Goal: Task Accomplishment & Management: Use online tool/utility

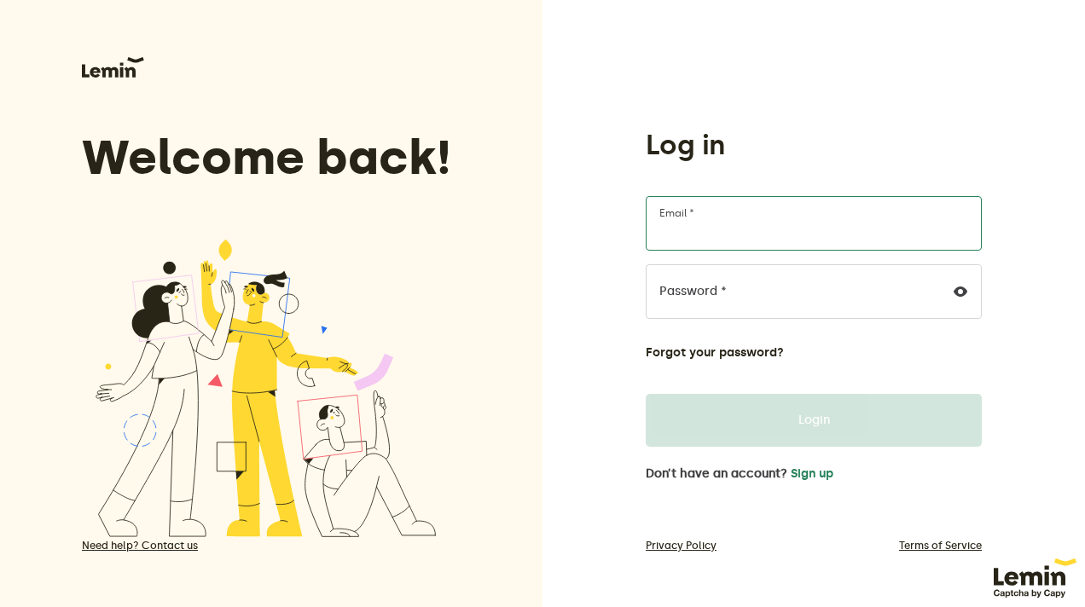
type input "[EMAIL_ADDRESS][DOMAIN_NAME]"
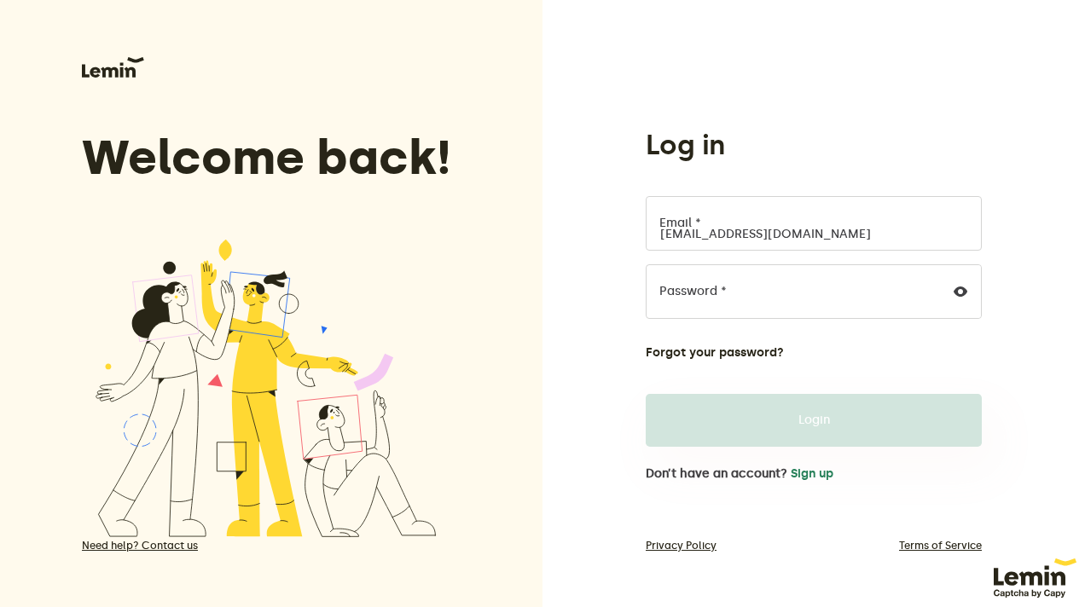
click at [859, 426] on button "Login" at bounding box center [814, 420] width 336 height 53
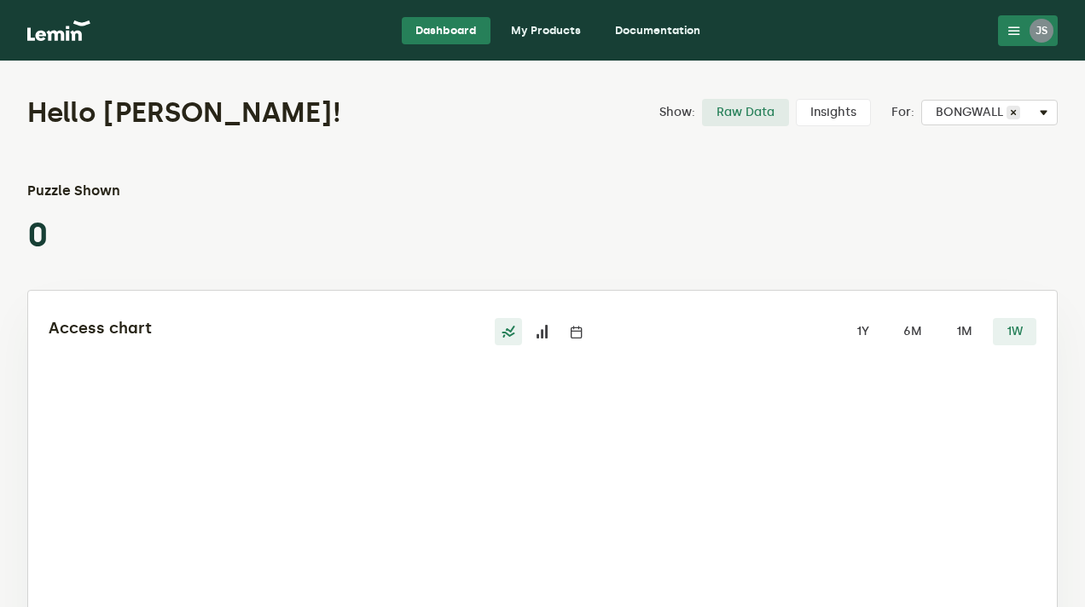
click at [562, 32] on link "My Products" at bounding box center [545, 30] width 97 height 27
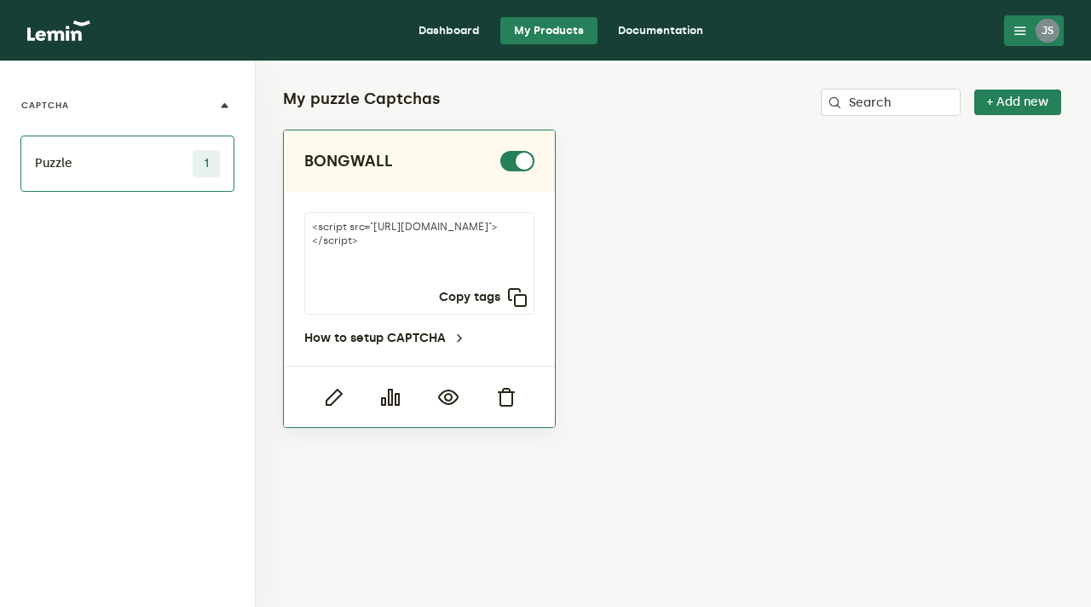
click at [367, 161] on h2 "BONGWALL" at bounding box center [348, 161] width 89 height 20
click at [444, 400] on icon "button" at bounding box center [448, 397] width 20 height 20
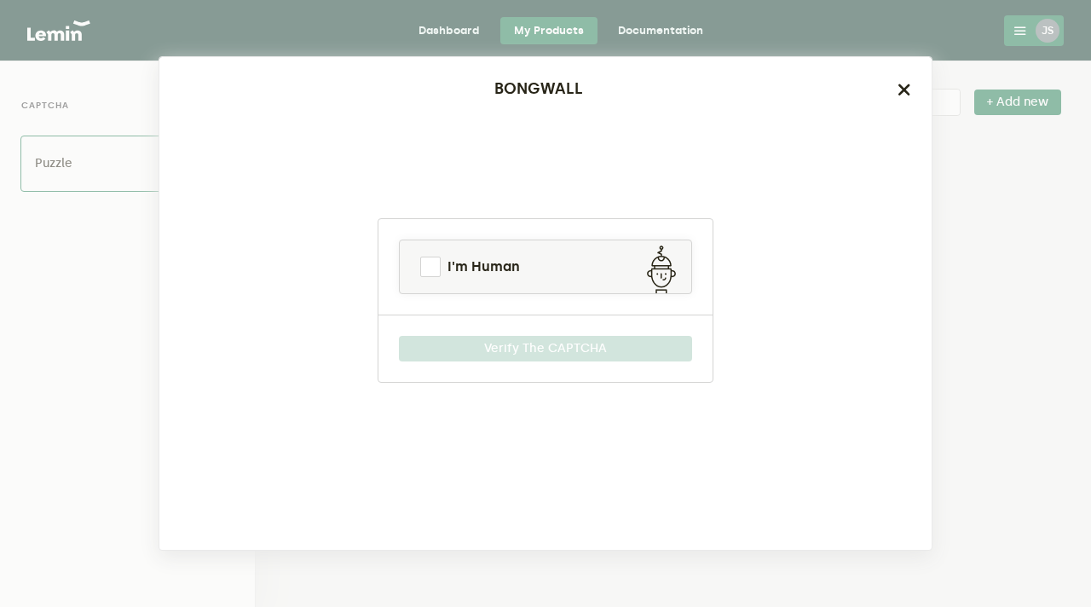
click at [899, 93] on icon "button" at bounding box center [905, 90] width 14 height 14
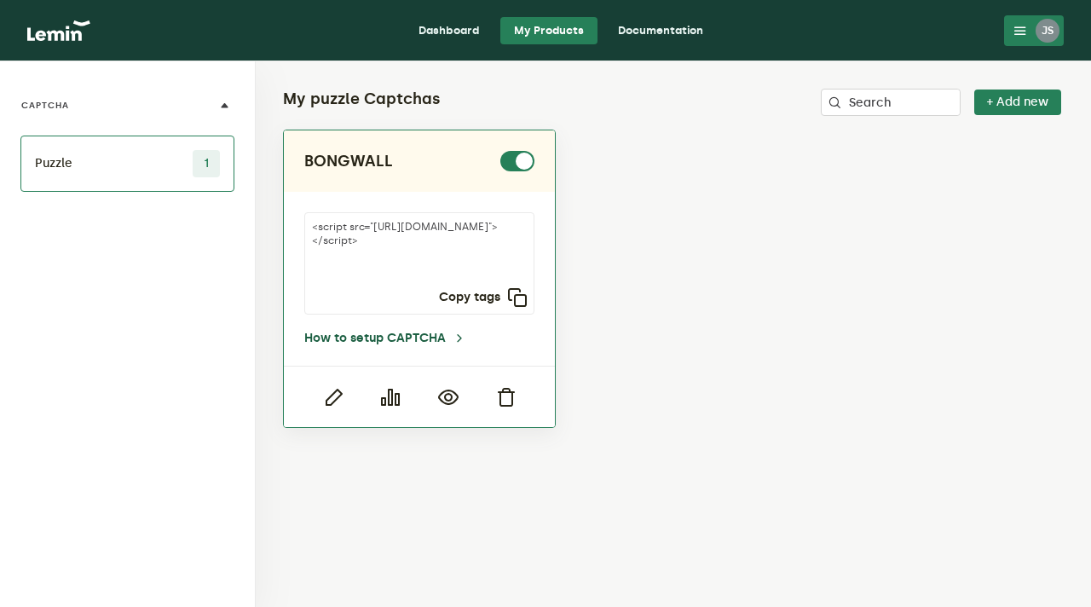
click at [443, 343] on link "How to setup CAPTCHA" at bounding box center [385, 339] width 162 height 14
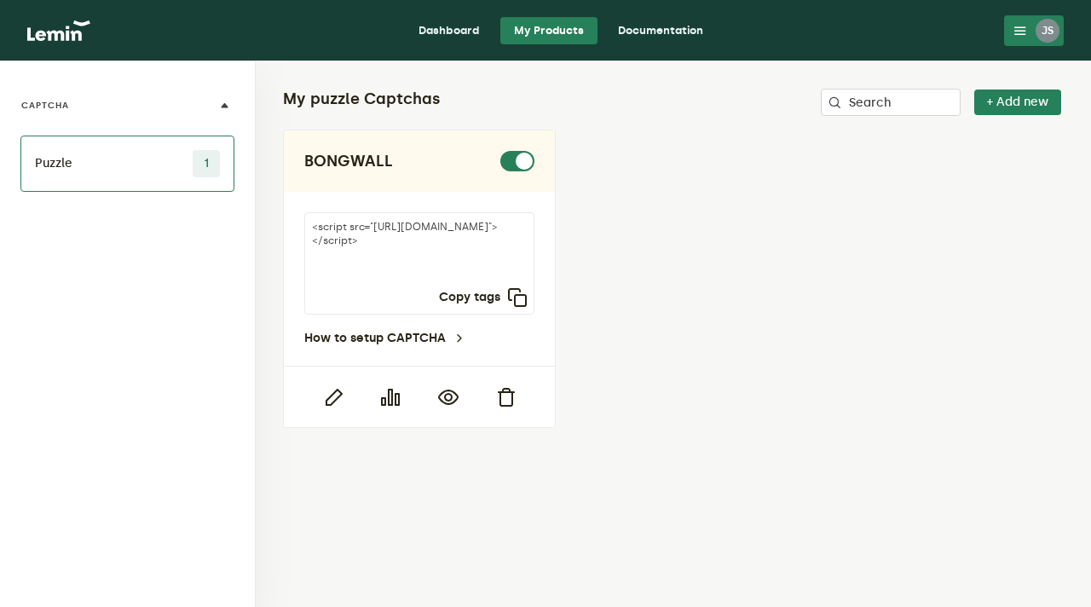
click at [126, 164] on li "Puzzle 1" at bounding box center [127, 164] width 214 height 56
click at [118, 170] on li "Puzzle 1" at bounding box center [127, 164] width 214 height 56
click at [211, 175] on span "1" at bounding box center [206, 163] width 27 height 27
click at [101, 164] on li "Puzzle 1" at bounding box center [127, 164] width 214 height 56
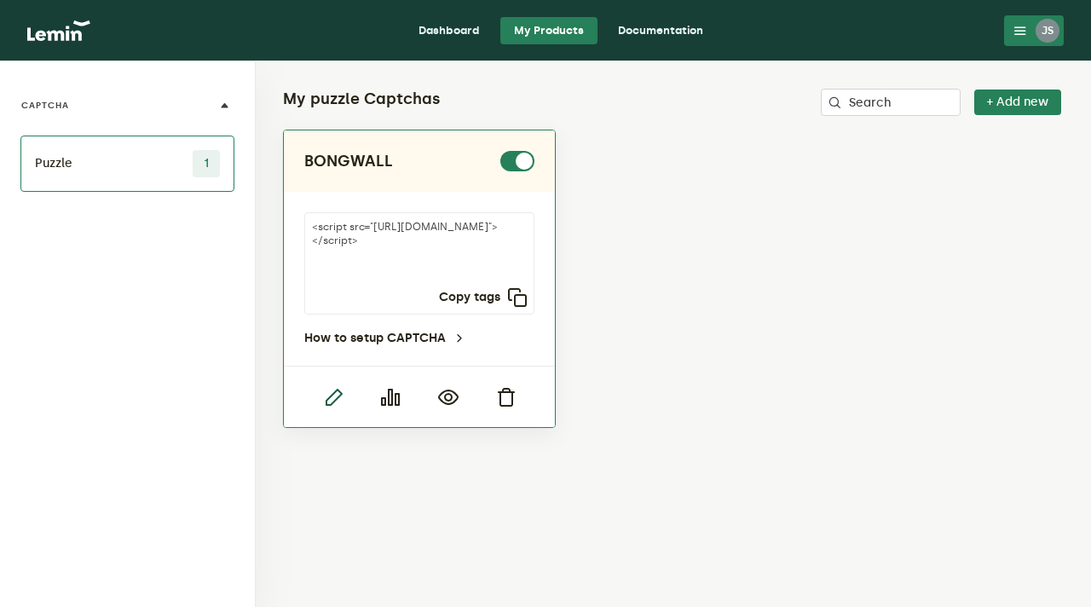
click at [333, 404] on icon "button" at bounding box center [333, 397] width 20 height 20
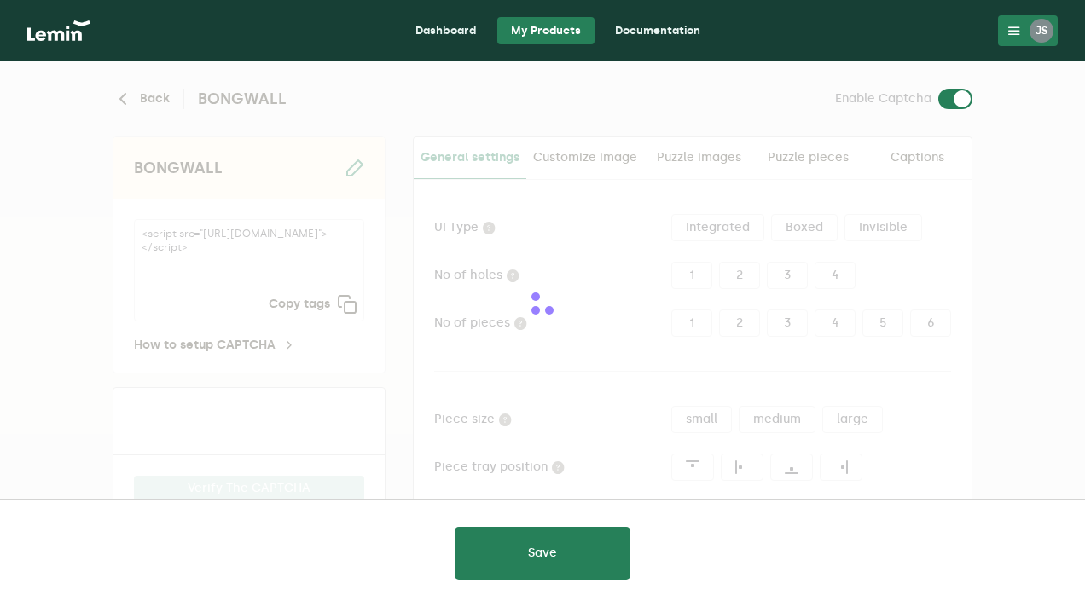
type input "#12064f"
type input "white"
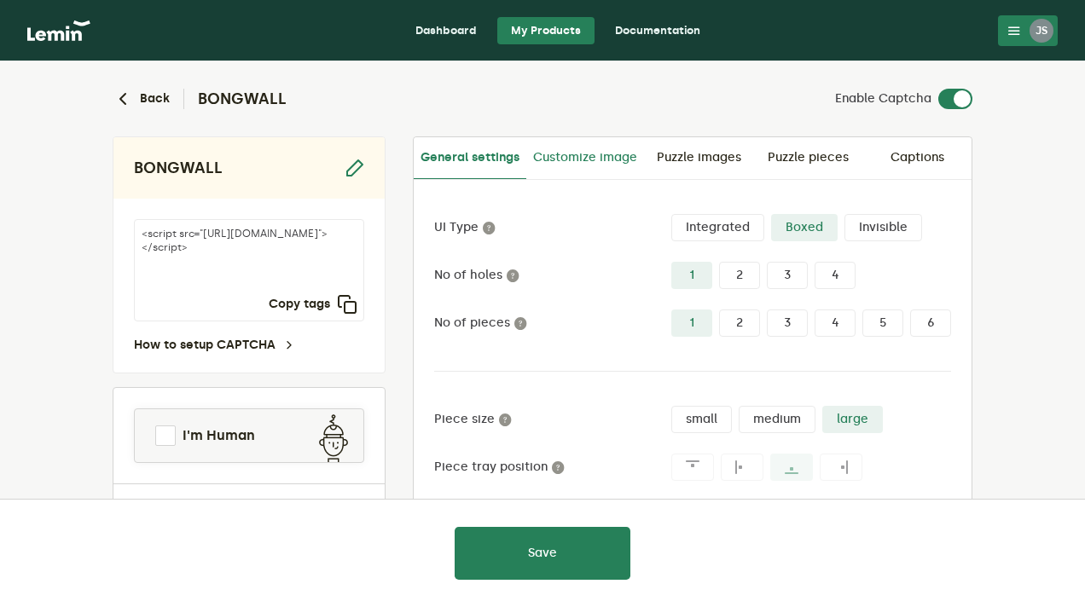
click at [608, 159] on link "Customize image" at bounding box center [585, 157] width 118 height 41
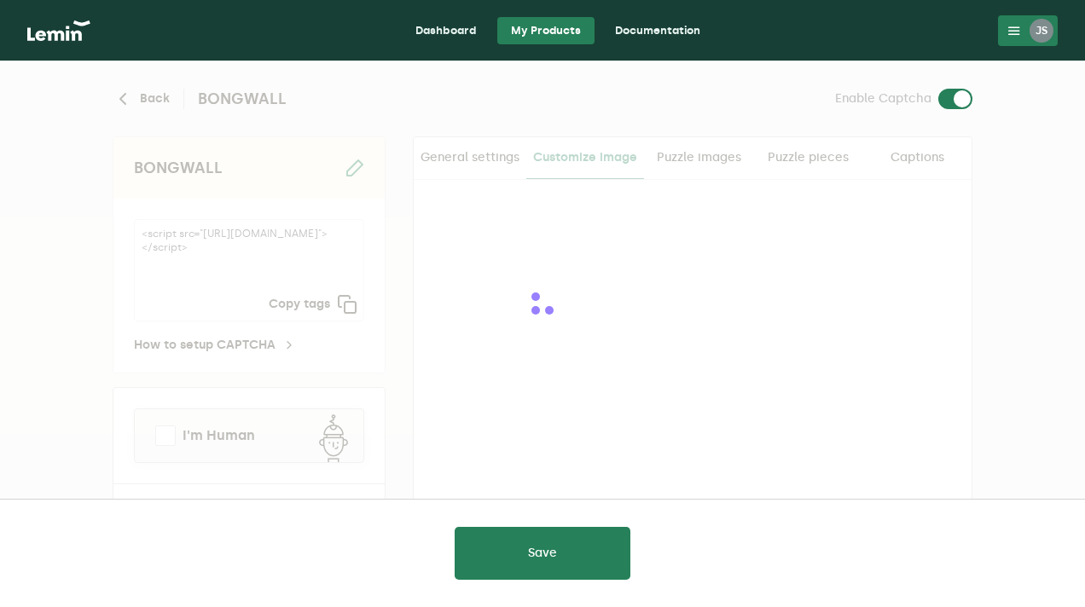
checkbox input "true"
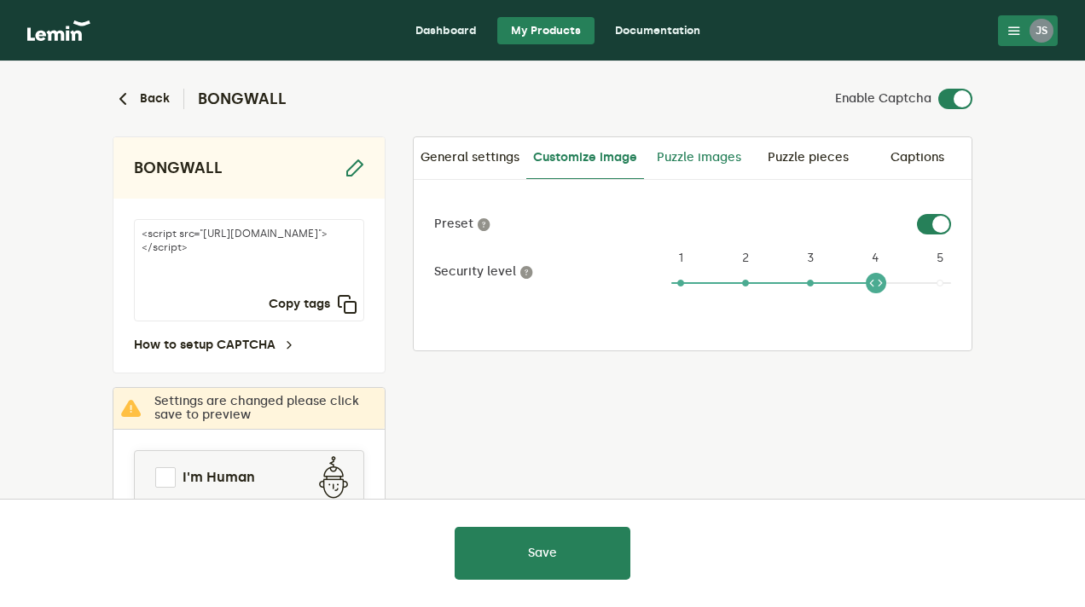
click at [715, 159] on link "Puzzle images" at bounding box center [698, 157] width 109 height 41
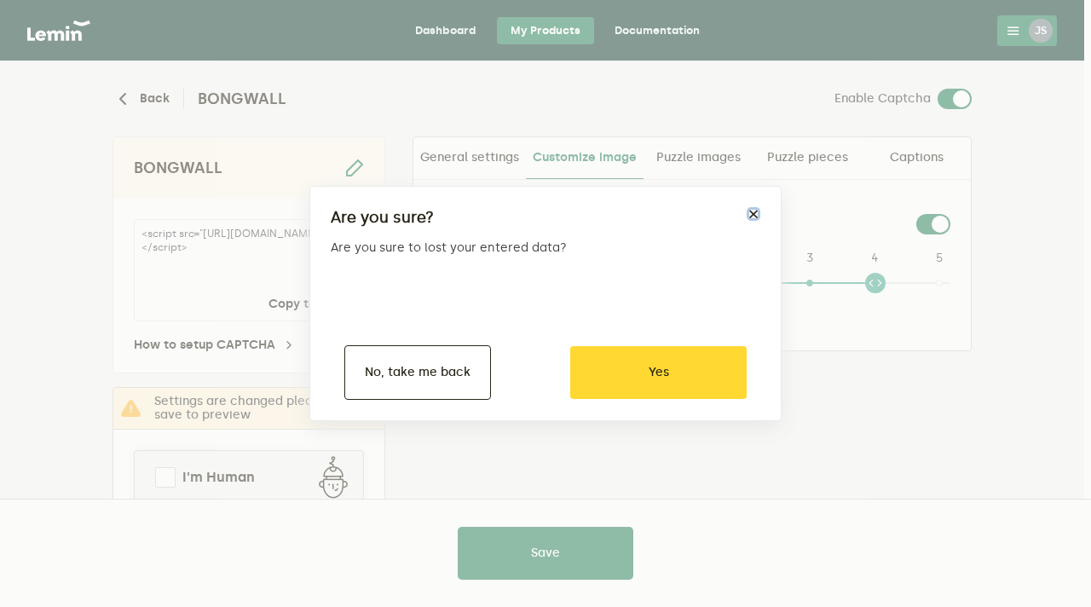
click at [758, 210] on button "×" at bounding box center [754, 214] width 14 height 14
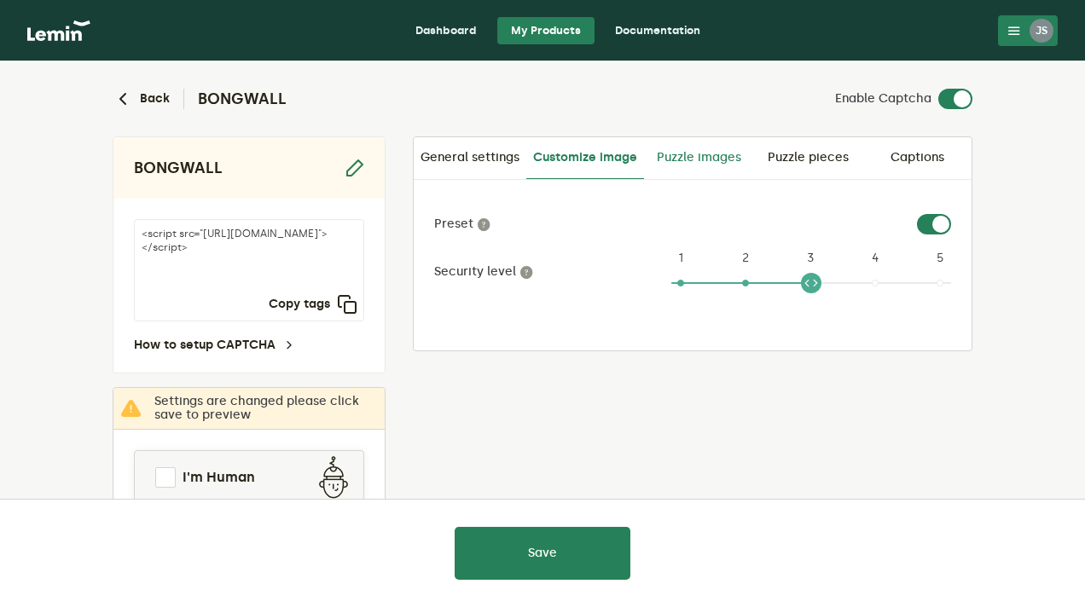
click at [708, 167] on link "Puzzle images" at bounding box center [698, 157] width 109 height 41
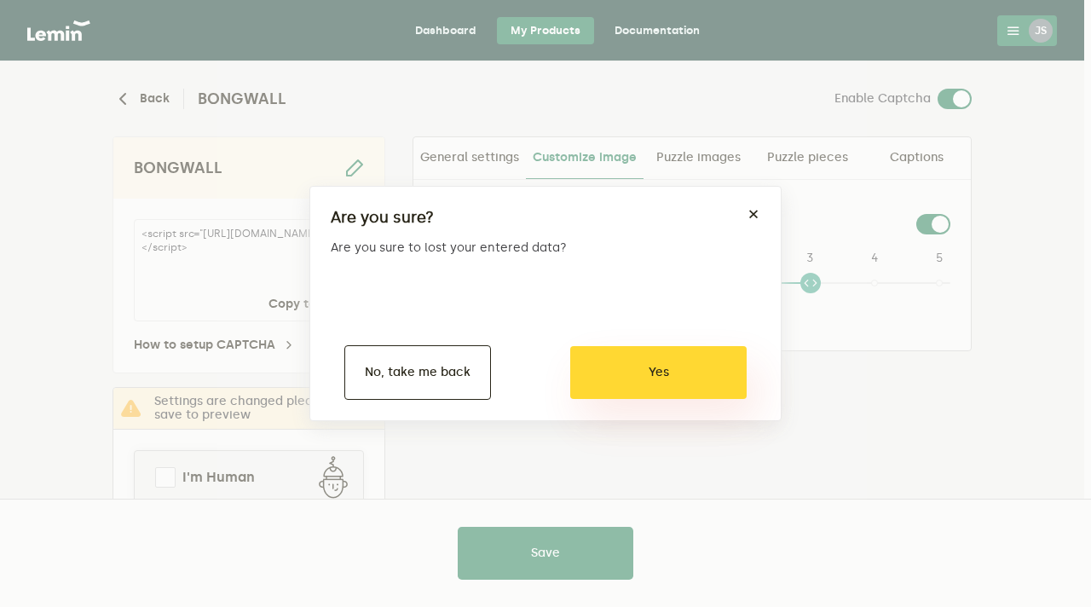
click at [696, 379] on button "Yes" at bounding box center [658, 372] width 177 height 53
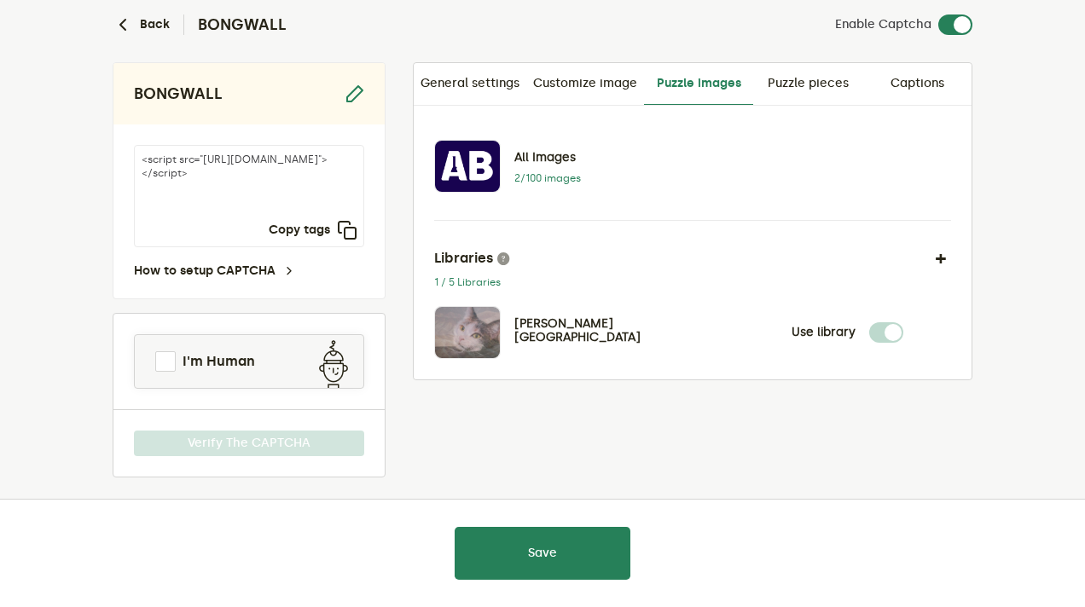
scroll to position [79, 0]
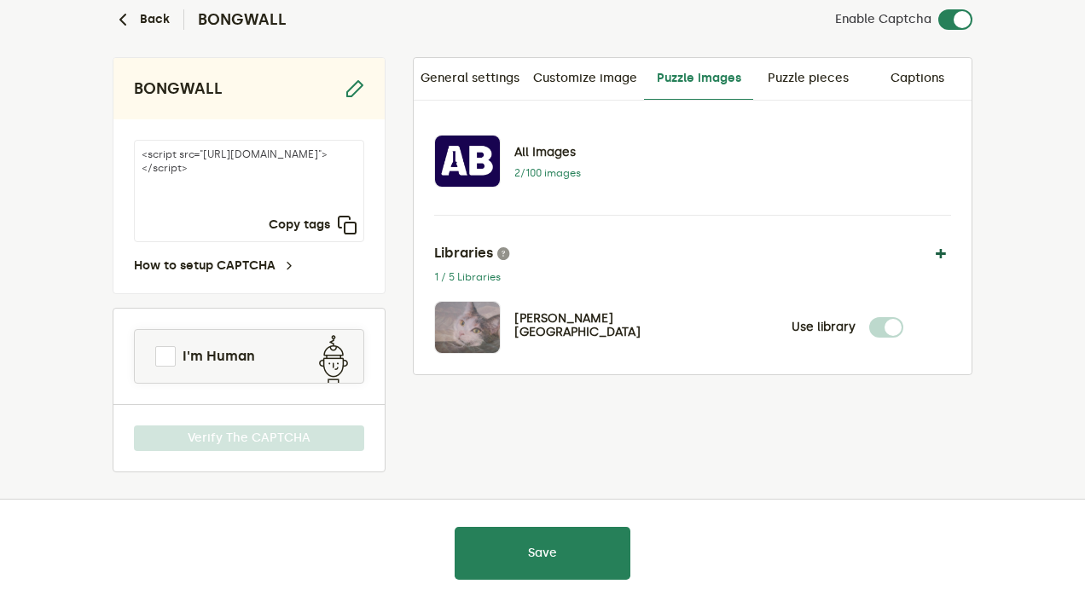
click at [947, 250] on button "button" at bounding box center [940, 253] width 20 height 20
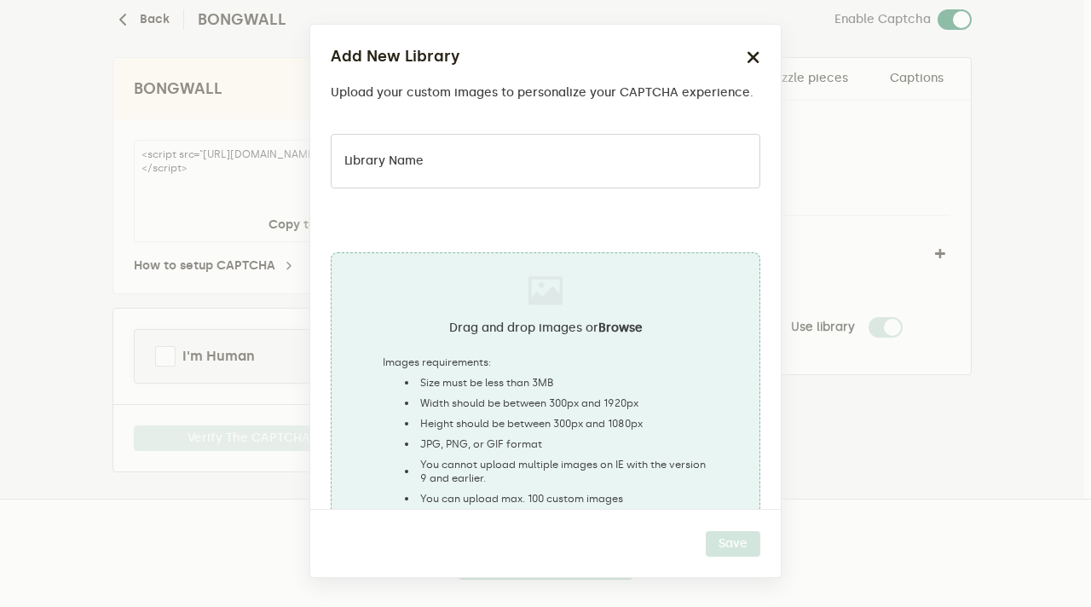
click at [546, 298] on img at bounding box center [546, 291] width 34 height 34
type input "C:\fakepath\pickle (Poster (Square)) (4).gif"
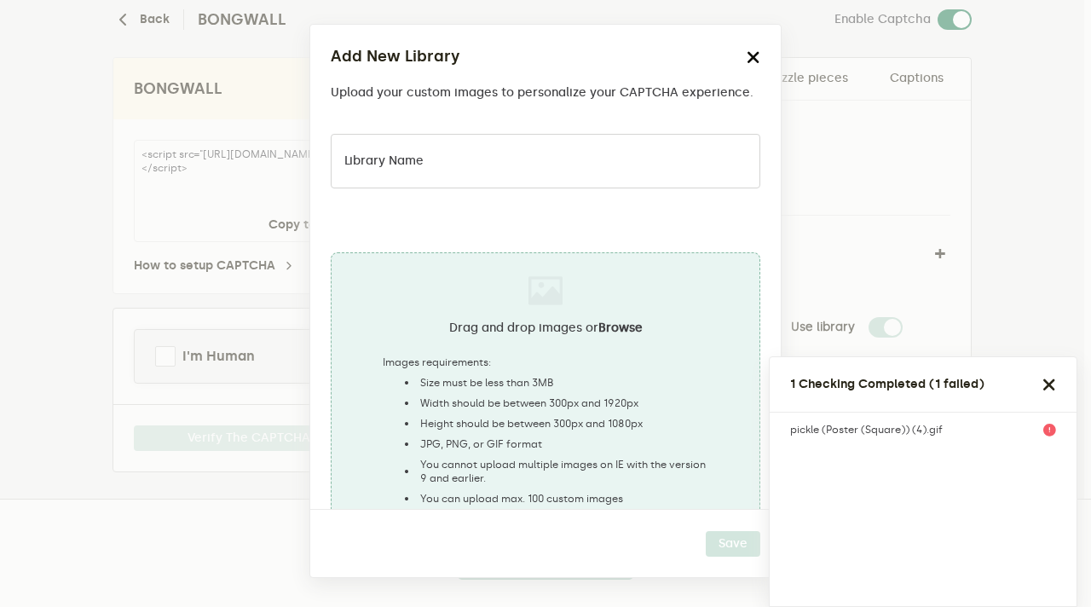
click at [754, 58] on icon "button" at bounding box center [754, 57] width 14 height 14
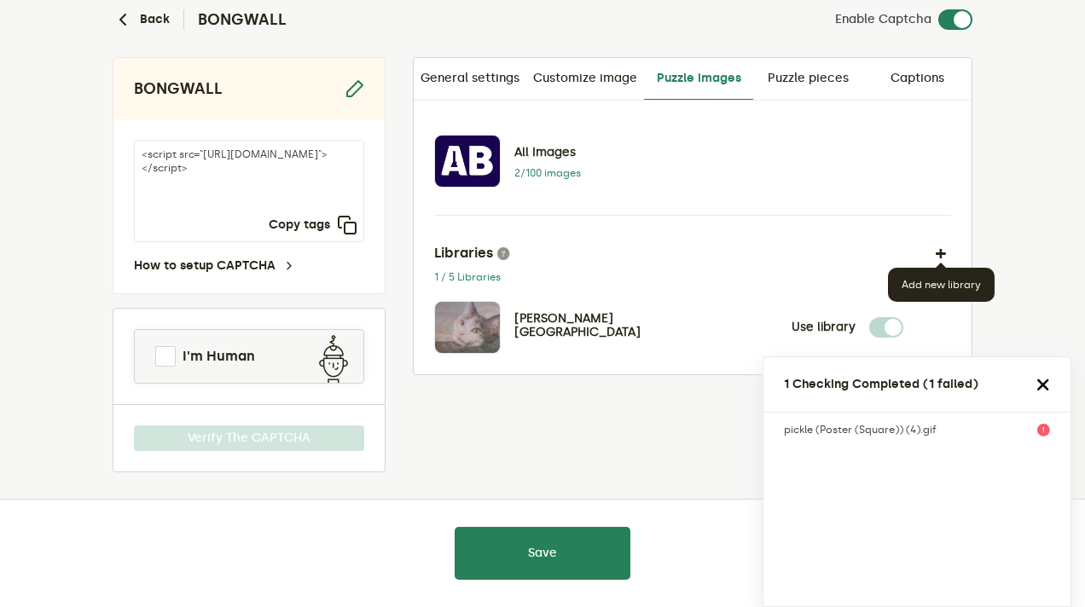
click at [1046, 379] on icon "button" at bounding box center [1043, 385] width 14 height 14
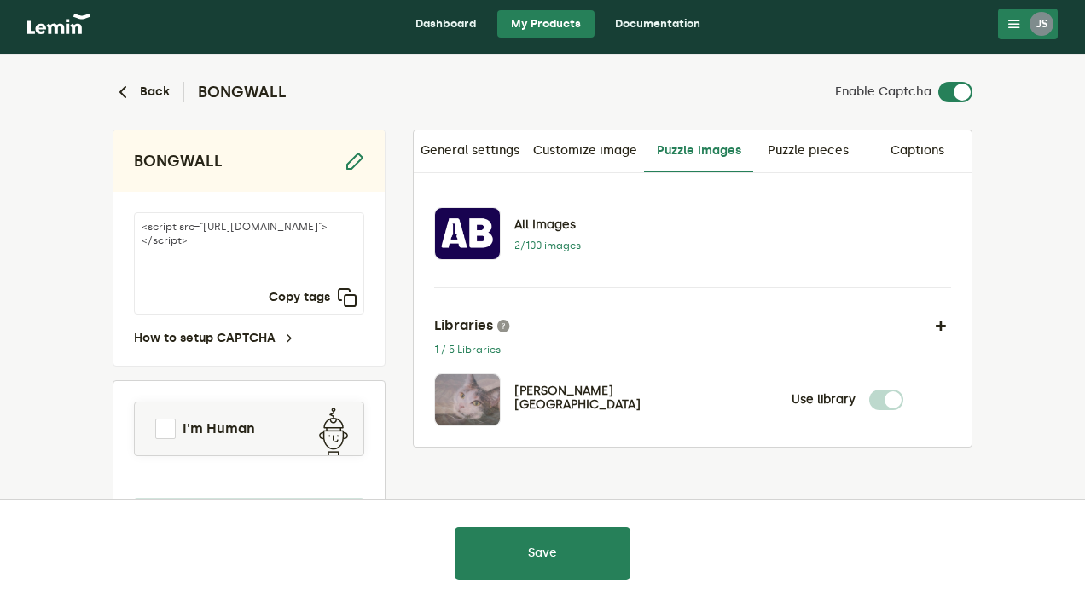
scroll to position [8, 0]
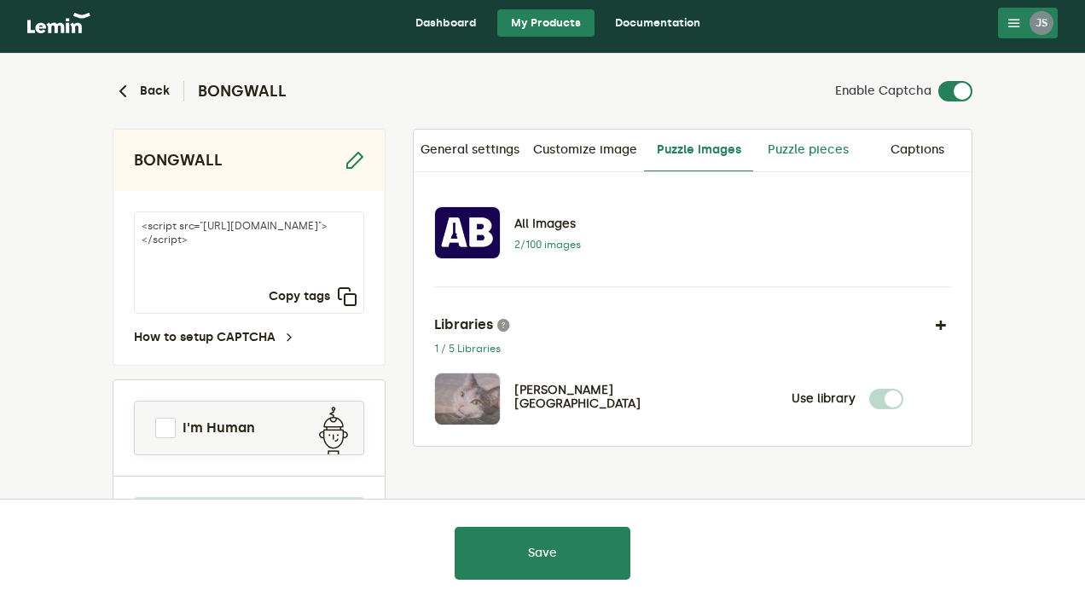
click at [820, 157] on link "Puzzle pieces" at bounding box center [807, 150] width 109 height 41
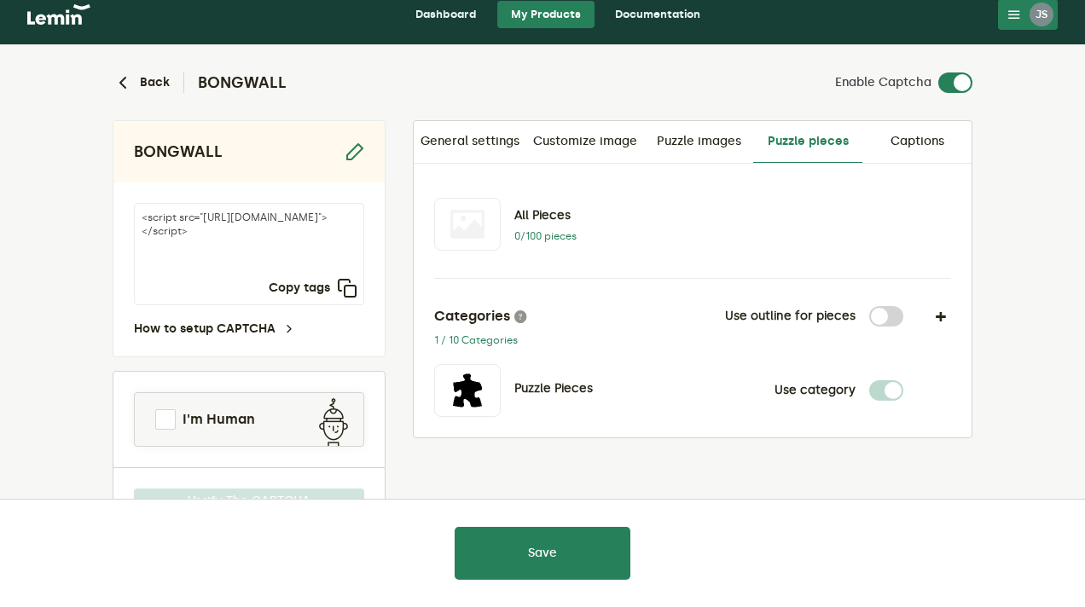
scroll to position [12, 0]
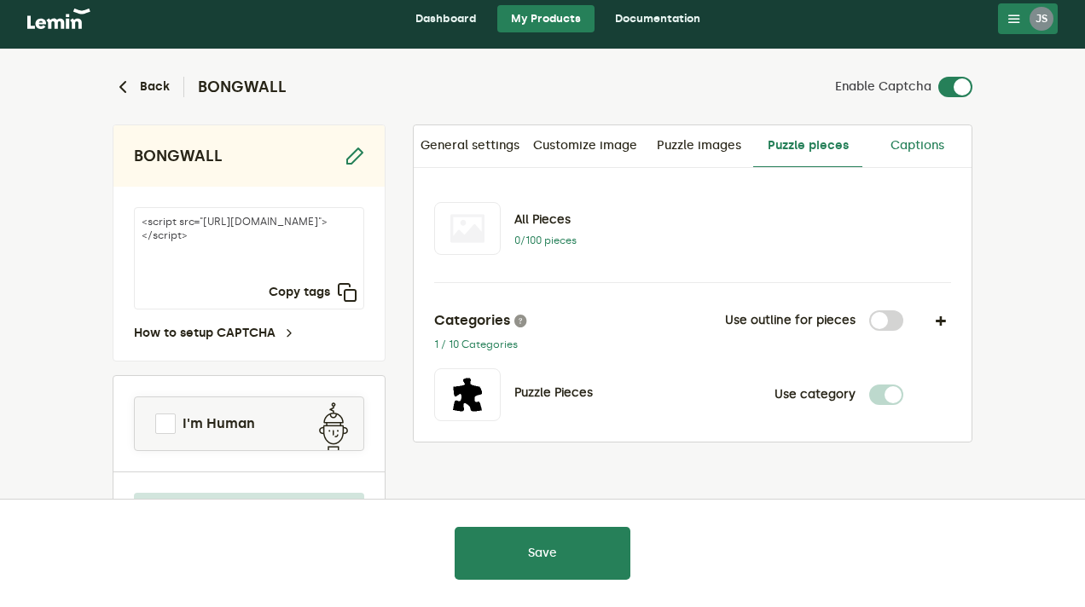
click at [921, 133] on link "Captions" at bounding box center [916, 145] width 109 height 41
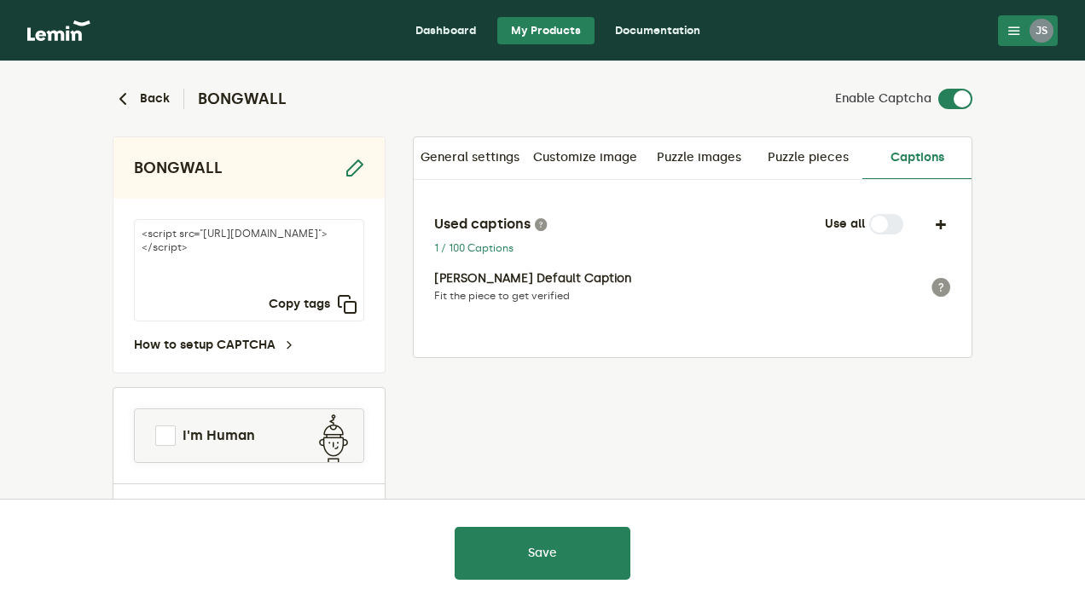
click at [466, 29] on link "Dashboard" at bounding box center [446, 30] width 89 height 27
